Goal: Task Accomplishment & Management: Use online tool/utility

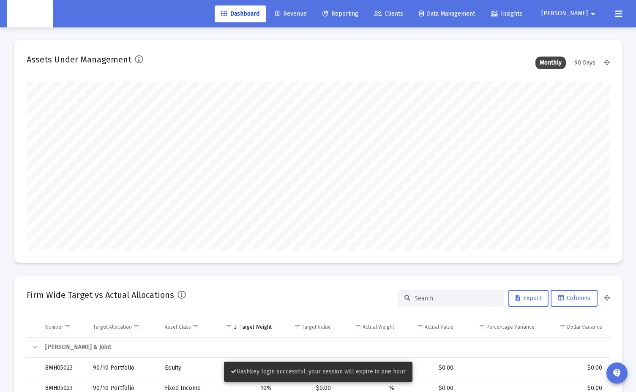
scroll to position [169, 314]
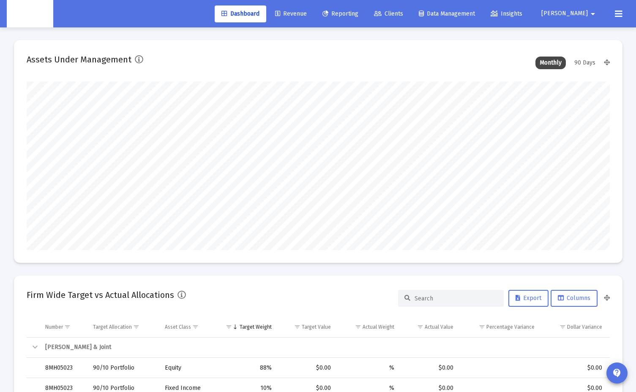
type input "[DATE]"
click at [365, 16] on link "Reporting" at bounding box center [339, 13] width 49 height 17
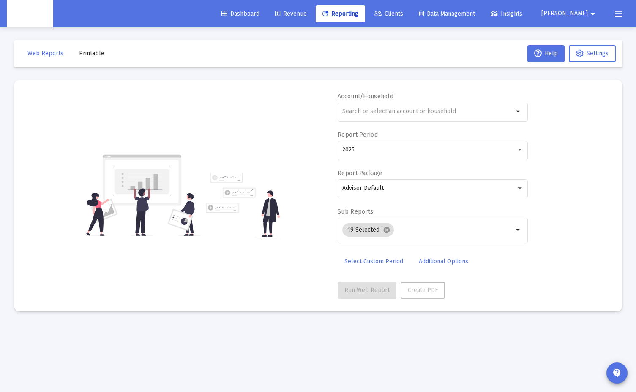
click at [403, 15] on span "Clients" at bounding box center [388, 13] width 29 height 7
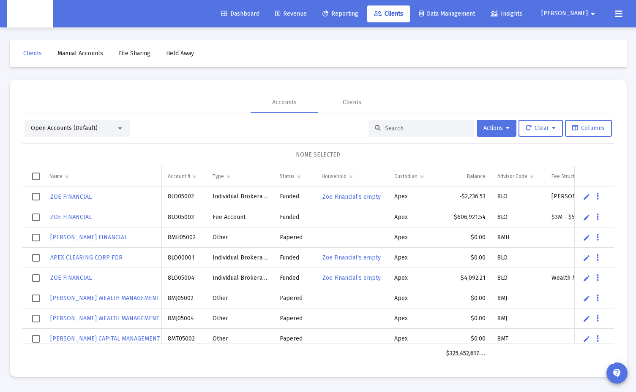
click at [280, 13] on icon at bounding box center [277, 14] width 5 height 6
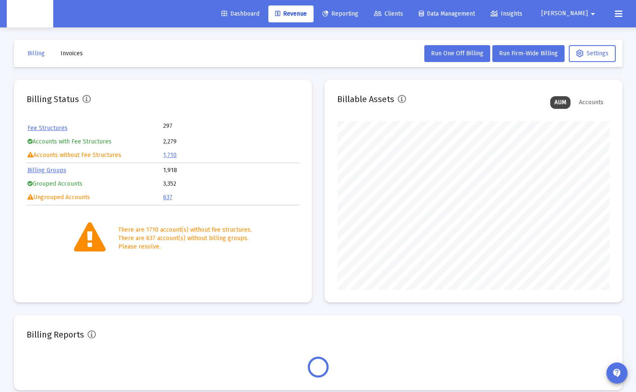
scroll to position [169, 272]
click at [456, 61] on button "Run One Off Billing" at bounding box center [457, 53] width 66 height 17
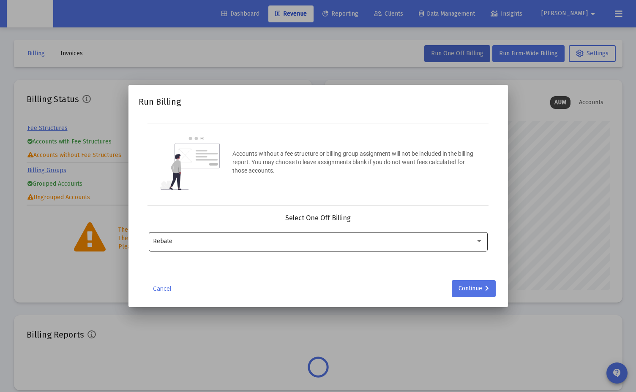
click at [483, 247] on div "Rebate" at bounding box center [318, 241] width 339 height 21
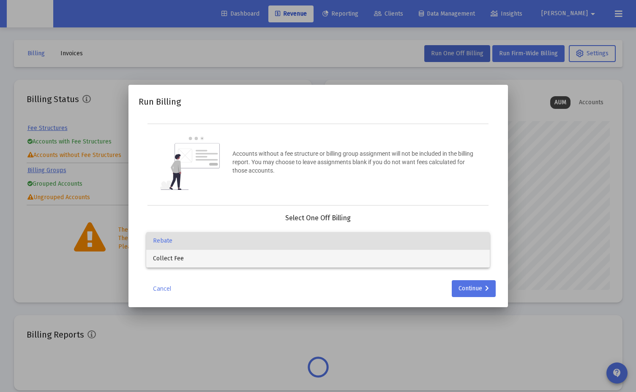
click at [432, 257] on span "Collect Fee" at bounding box center [318, 259] width 330 height 18
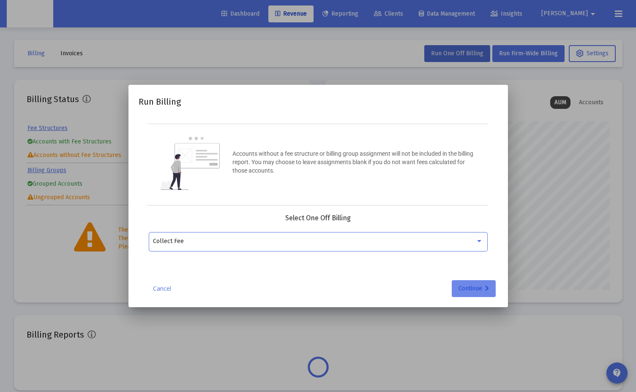
click at [472, 284] on div "Continue" at bounding box center [473, 288] width 30 height 17
drag, startPoint x: 166, startPoint y: 288, endPoint x: 164, endPoint y: 282, distance: 7.0
click at [166, 284] on link "Cancel" at bounding box center [162, 289] width 42 height 8
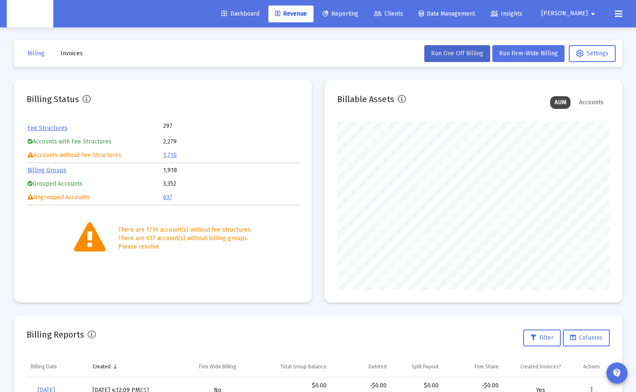
click at [381, 16] on icon at bounding box center [378, 14] width 8 height 6
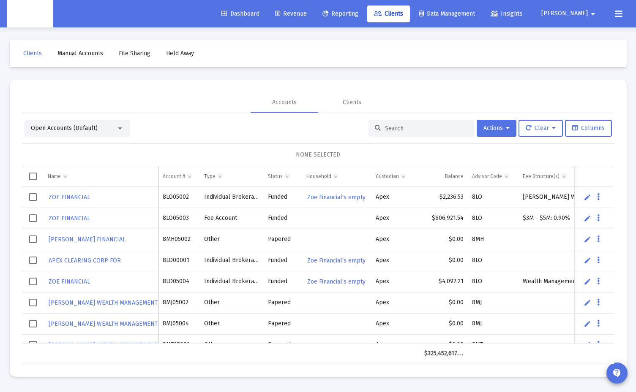
click at [406, 122] on div at bounding box center [421, 128] width 106 height 17
click at [403, 130] on input at bounding box center [426, 128] width 83 height 7
paste input "4QY05001"
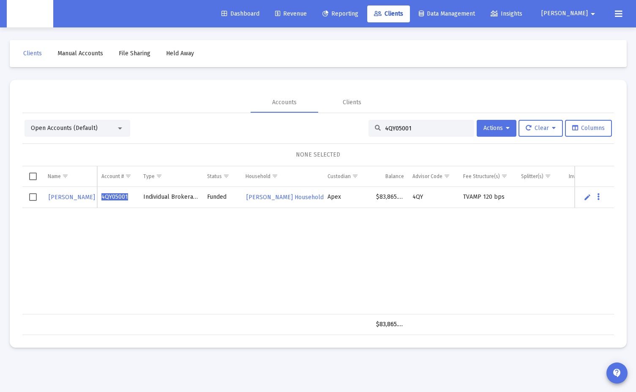
type input "4QY05001"
click at [83, 202] on link "[PERSON_NAME]" at bounding box center [72, 197] width 48 height 12
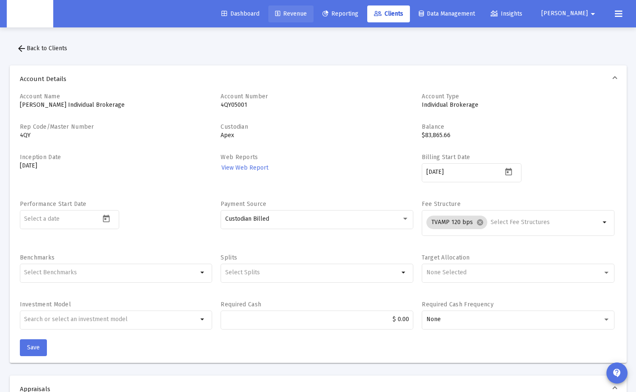
click at [307, 16] on span "Revenue" at bounding box center [291, 13] width 32 height 7
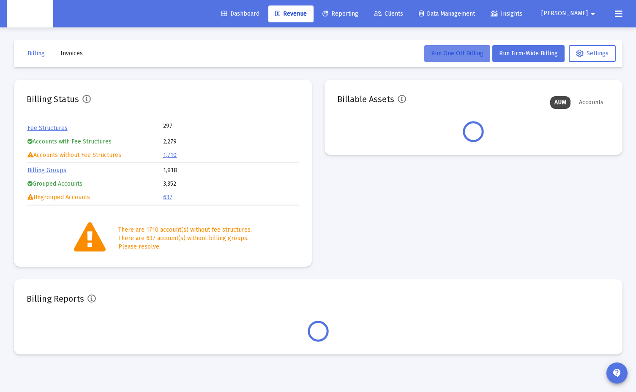
click at [456, 51] on span "Run One Off Billing" at bounding box center [457, 53] width 52 height 7
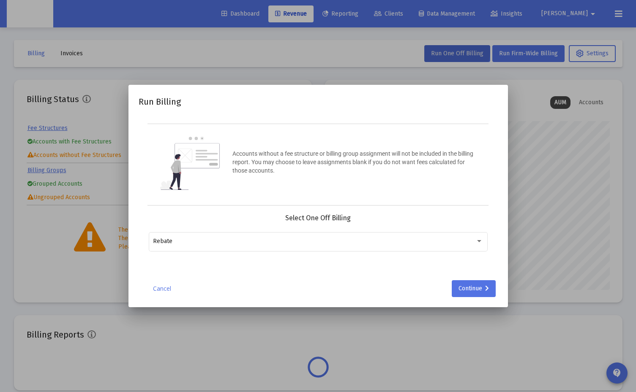
scroll to position [169, 272]
click at [469, 236] on div "Rebate" at bounding box center [318, 241] width 330 height 21
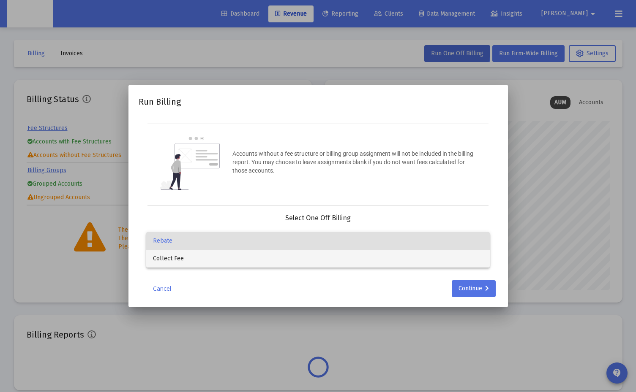
click at [438, 258] on span "Collect Fee" at bounding box center [318, 259] width 330 height 18
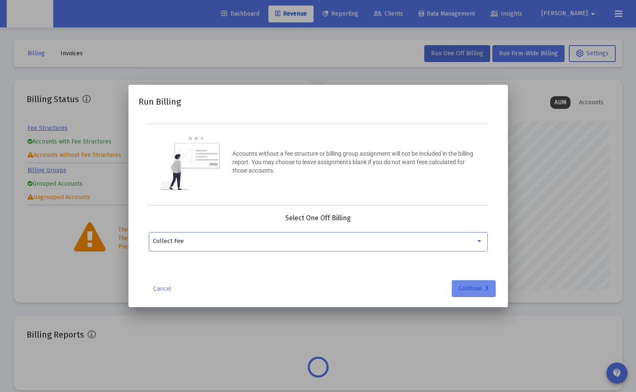
click at [494, 284] on button "Continue" at bounding box center [473, 288] width 44 height 17
click at [408, 250] on div at bounding box center [313, 241] width 320 height 21
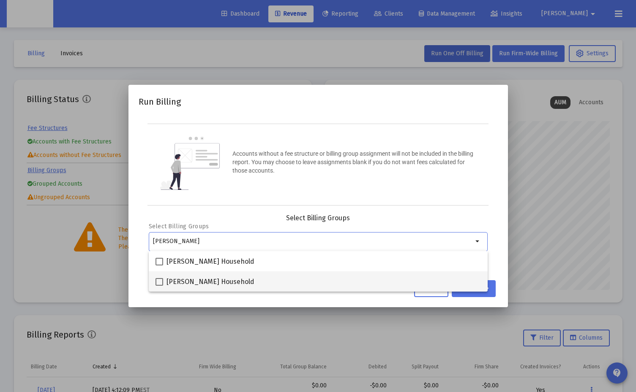
type input "[PERSON_NAME]"
click at [413, 281] on div "[PERSON_NAME] Household" at bounding box center [317, 282] width 325 height 20
checkbox input "true"
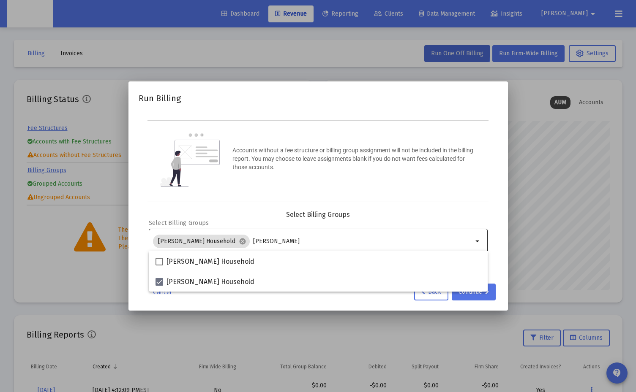
click at [356, 241] on input "[PERSON_NAME]" at bounding box center [363, 241] width 220 height 7
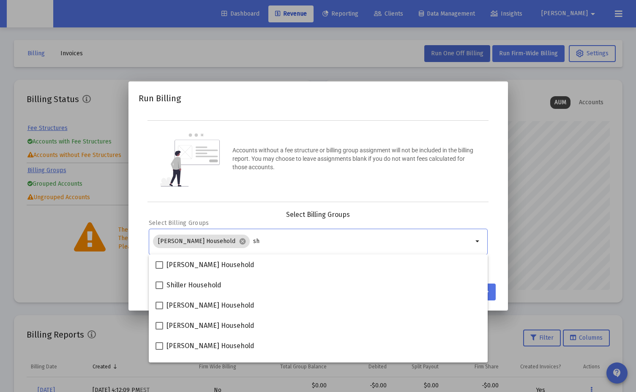
type input "s"
click at [408, 213] on div "Select Billing Groups" at bounding box center [318, 215] width 339 height 8
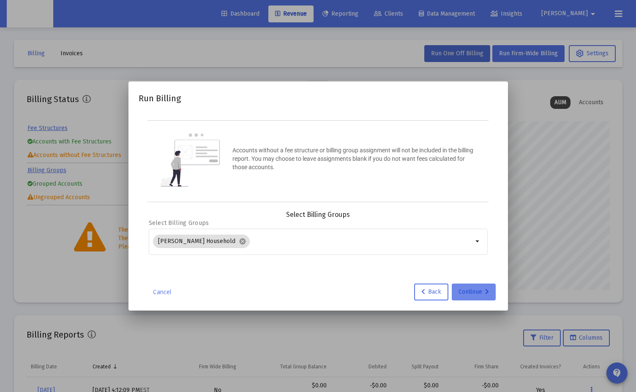
click at [484, 284] on div "Continue" at bounding box center [473, 292] width 30 height 17
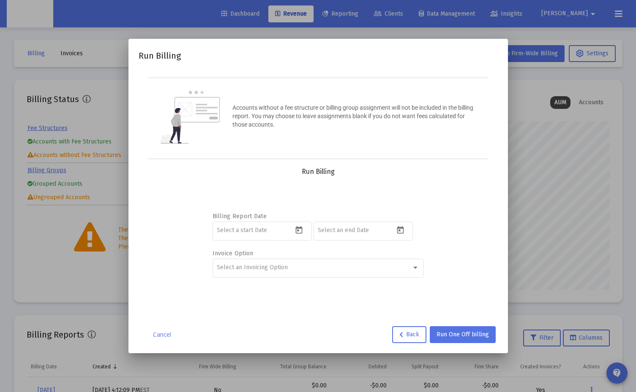
click at [168, 284] on link "Cancel" at bounding box center [162, 335] width 42 height 8
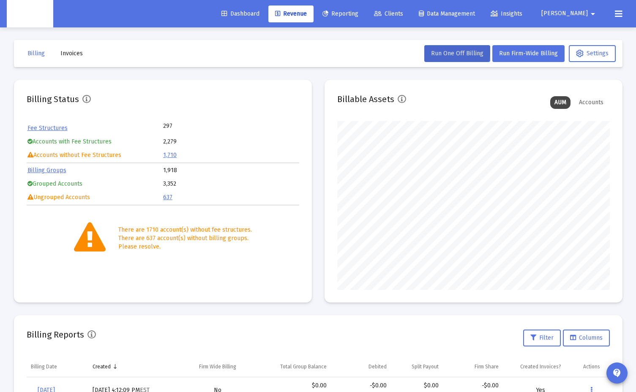
click at [310, 265] on mat-card "Billing Status Fee Structures 297 Accounts with Fee Structures 2,279 Accounts w…" at bounding box center [163, 191] width 298 height 223
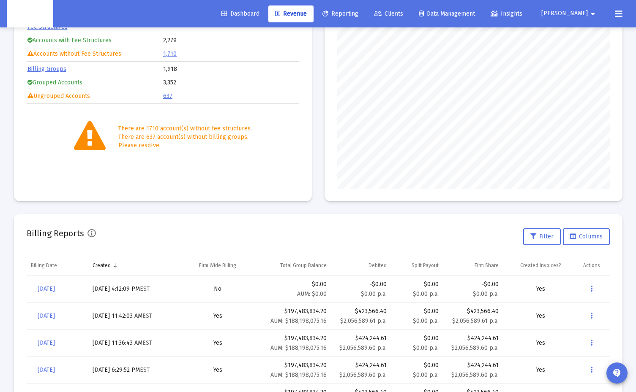
scroll to position [0, 0]
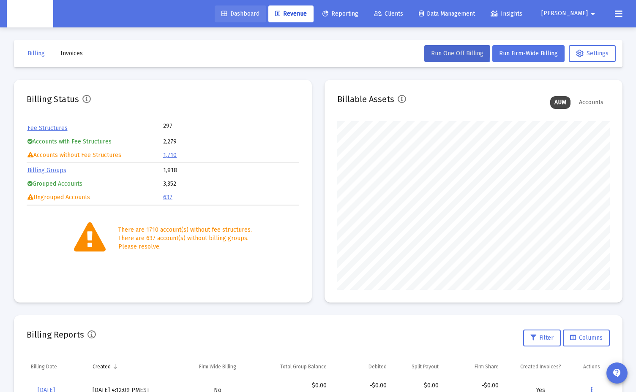
click at [259, 16] on span "Dashboard" at bounding box center [240, 13] width 38 height 7
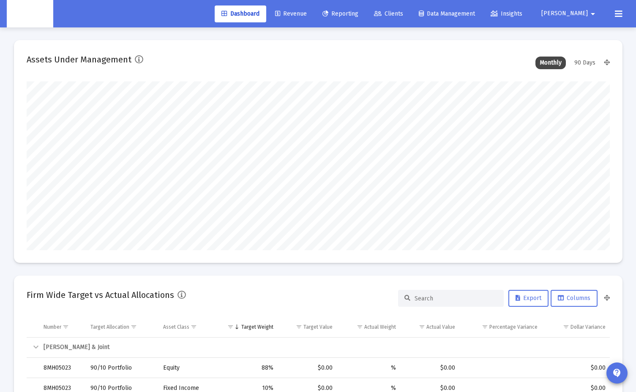
scroll to position [169, 314]
